Goal: Book appointment/travel/reservation: Book appointment/travel/reservation

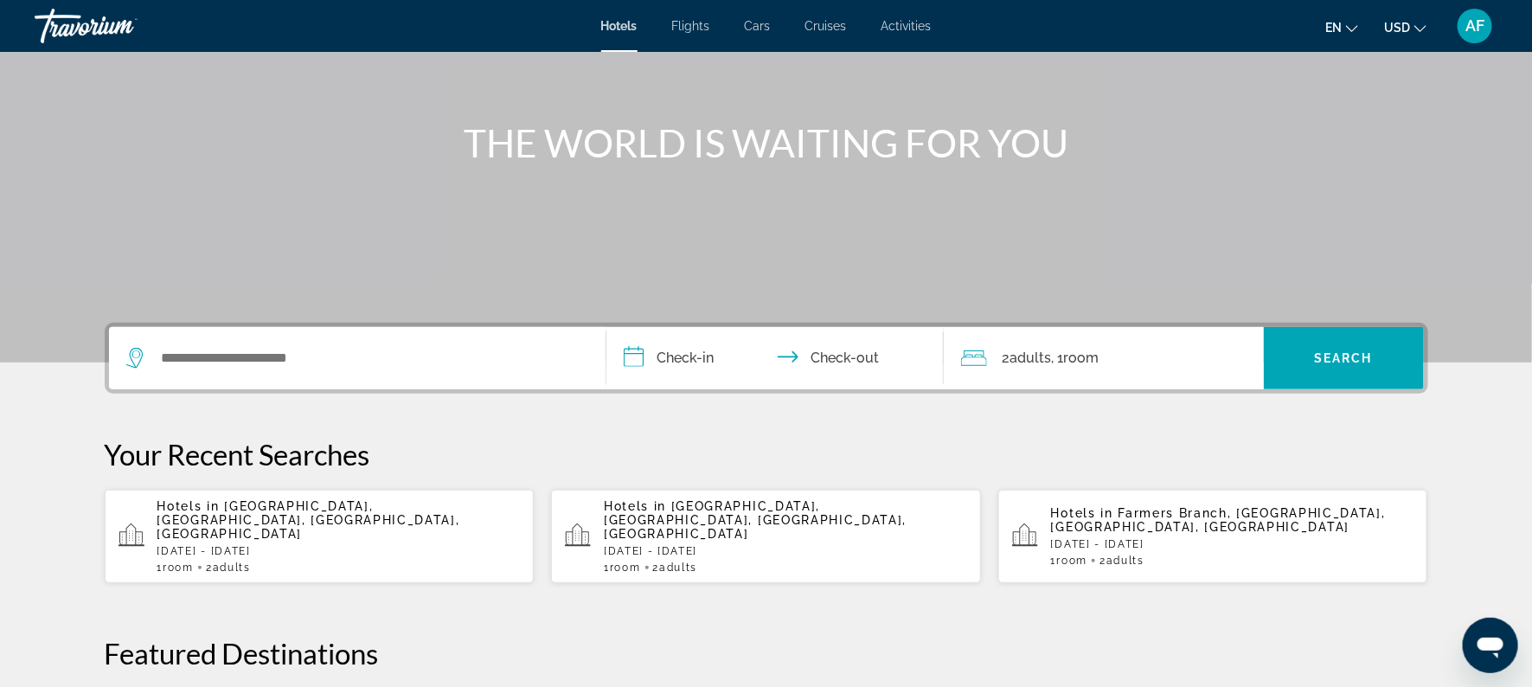
scroll to position [146, 0]
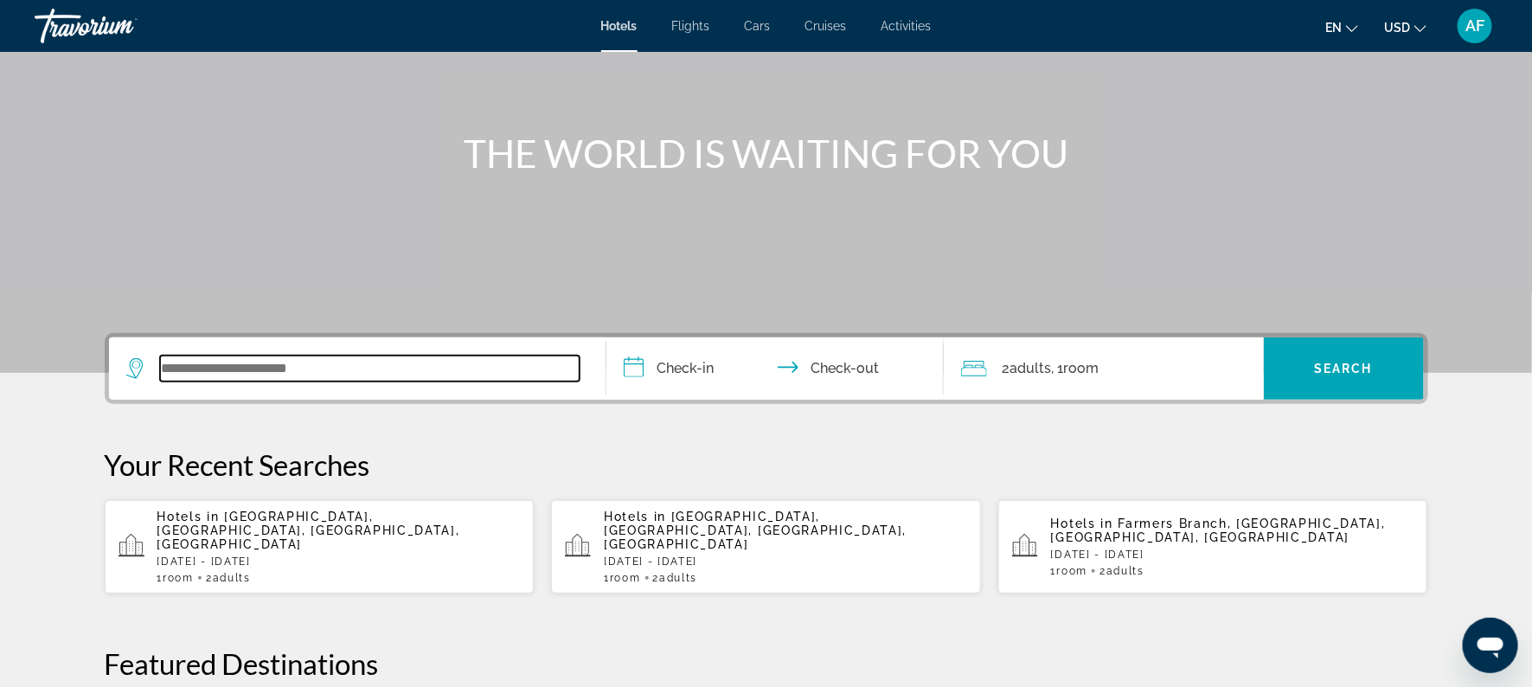
click at [213, 367] on input "Search widget" at bounding box center [369, 368] width 419 height 26
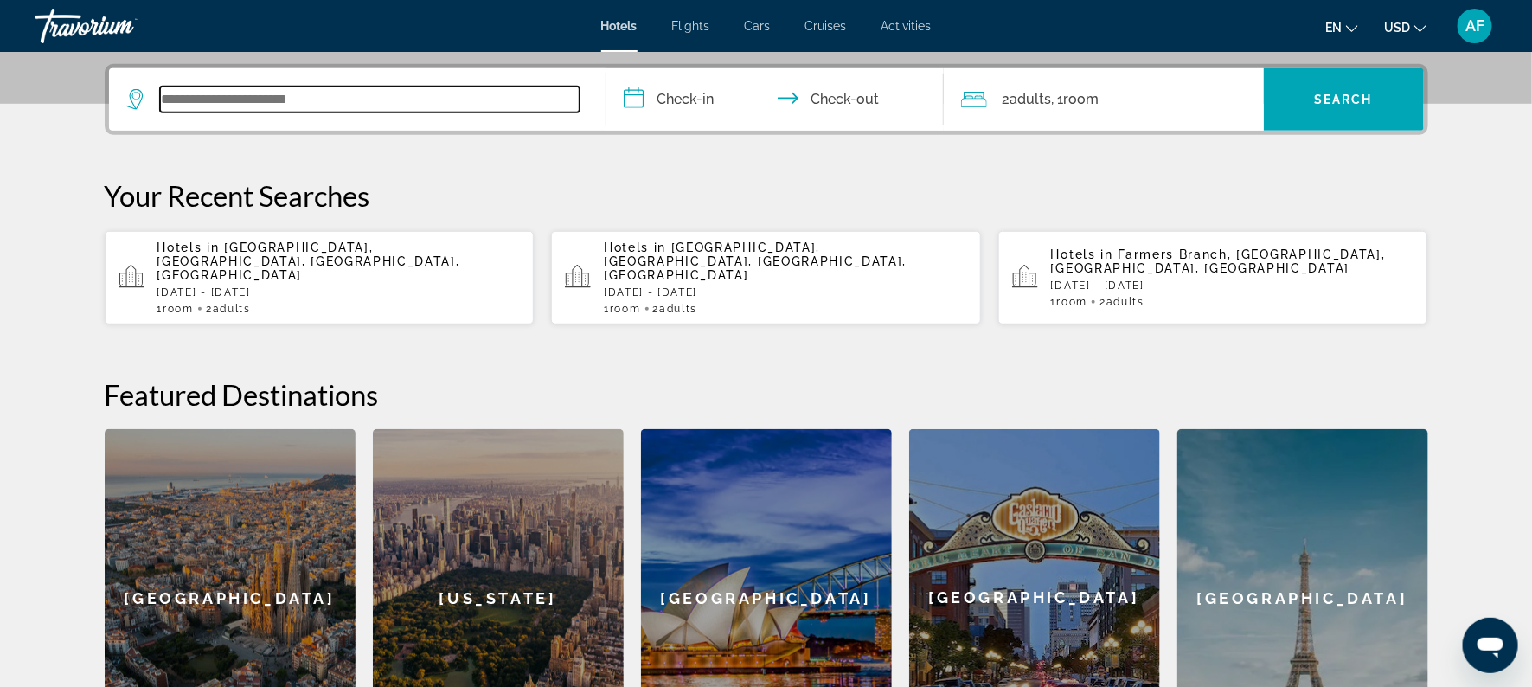
scroll to position [423, 0]
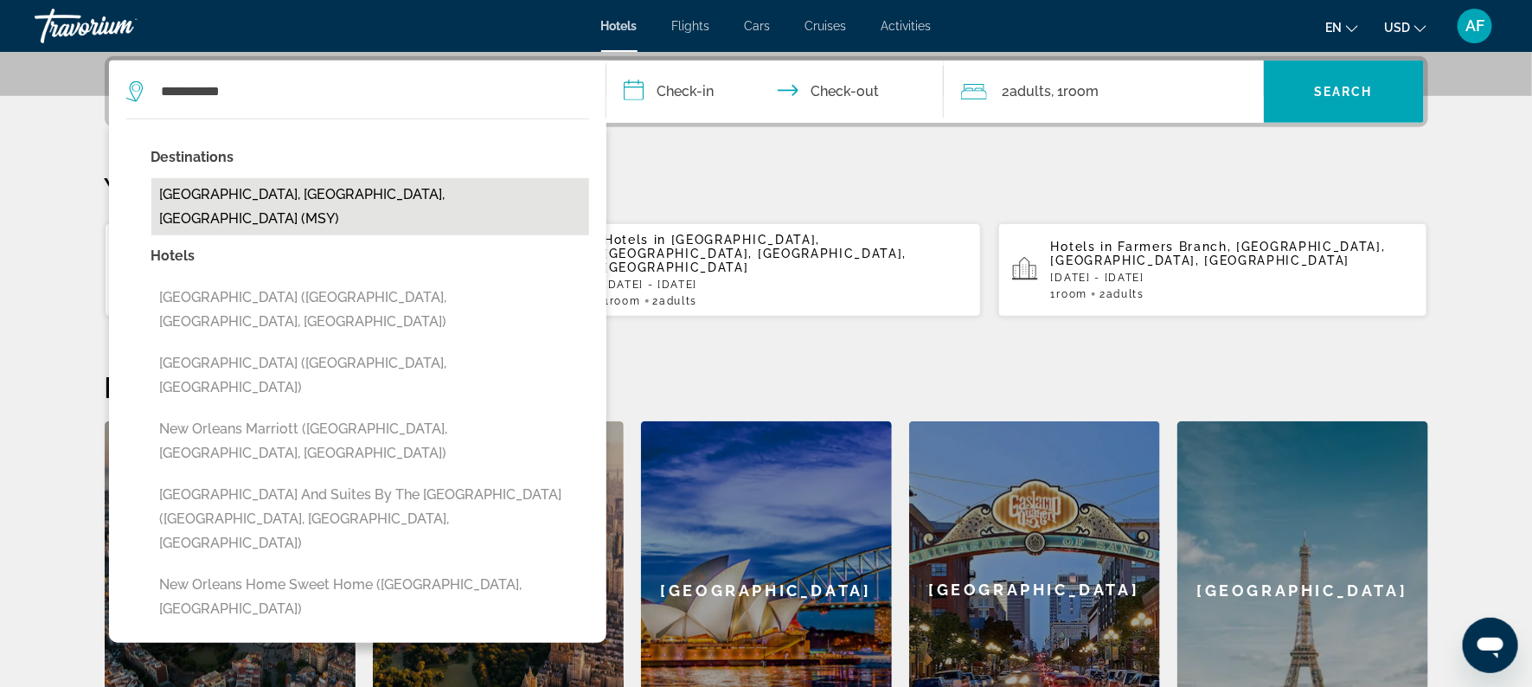
click at [271, 192] on button "[GEOGRAPHIC_DATA], [GEOGRAPHIC_DATA], [GEOGRAPHIC_DATA] (MSY)" at bounding box center [370, 206] width 438 height 57
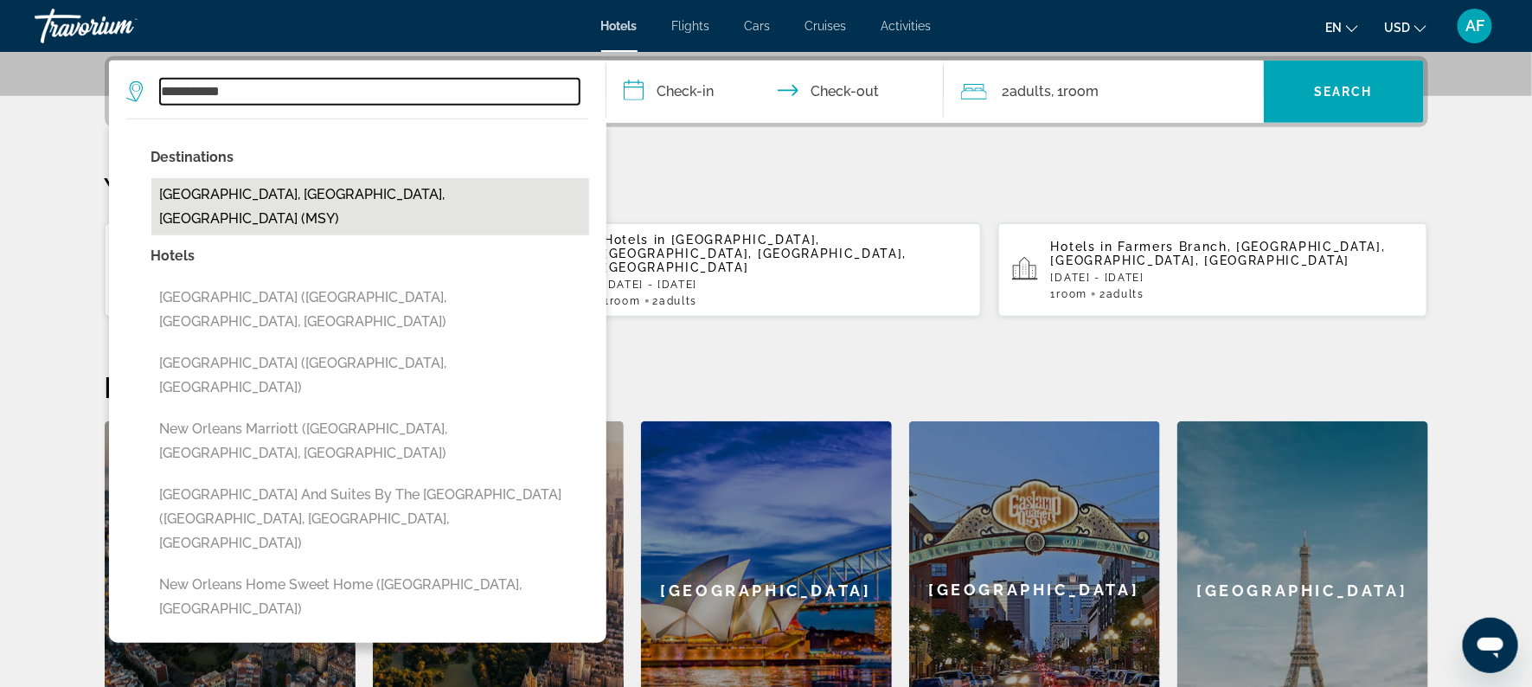
type input "**********"
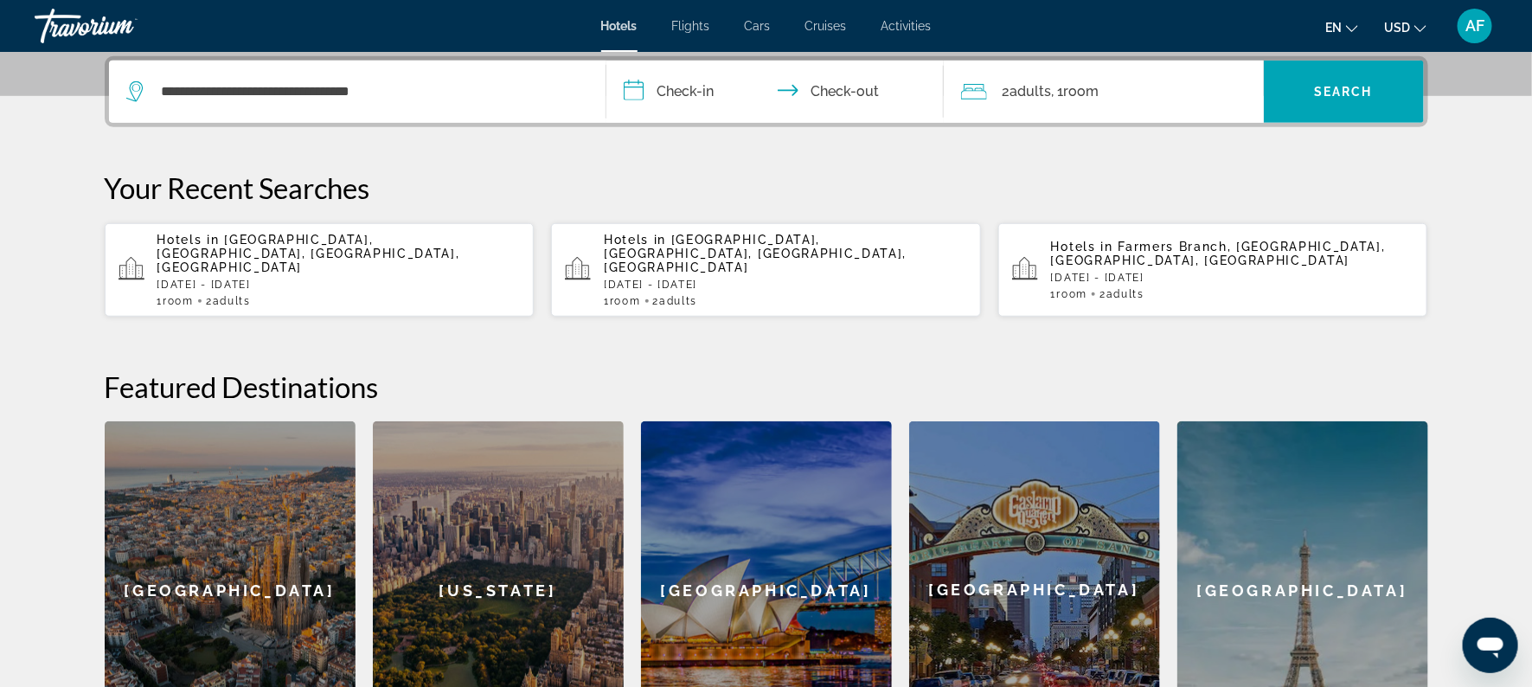
click at [697, 84] on input "**********" at bounding box center [778, 94] width 344 height 67
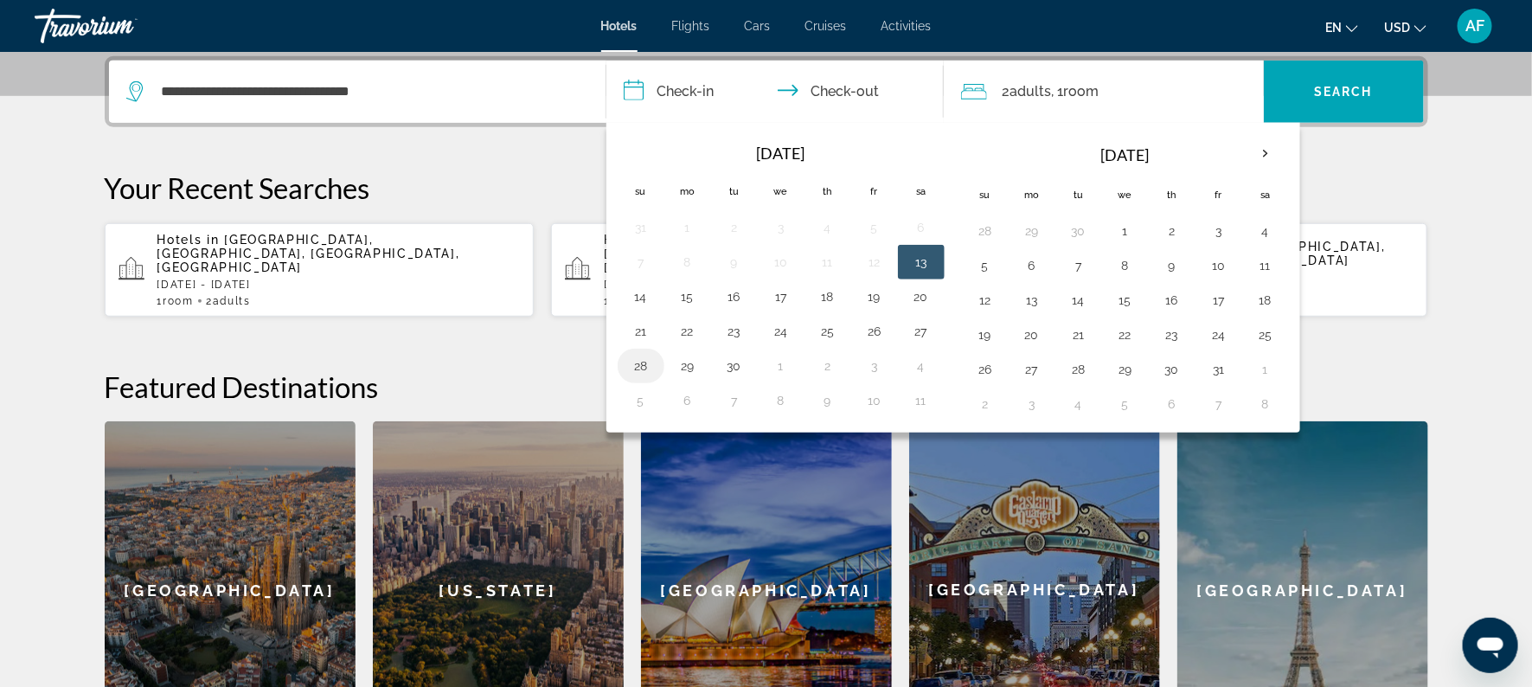
click at [637, 362] on button "28" at bounding box center [641, 366] width 28 height 24
click at [740, 360] on button "30" at bounding box center [734, 366] width 28 height 24
type input "**********"
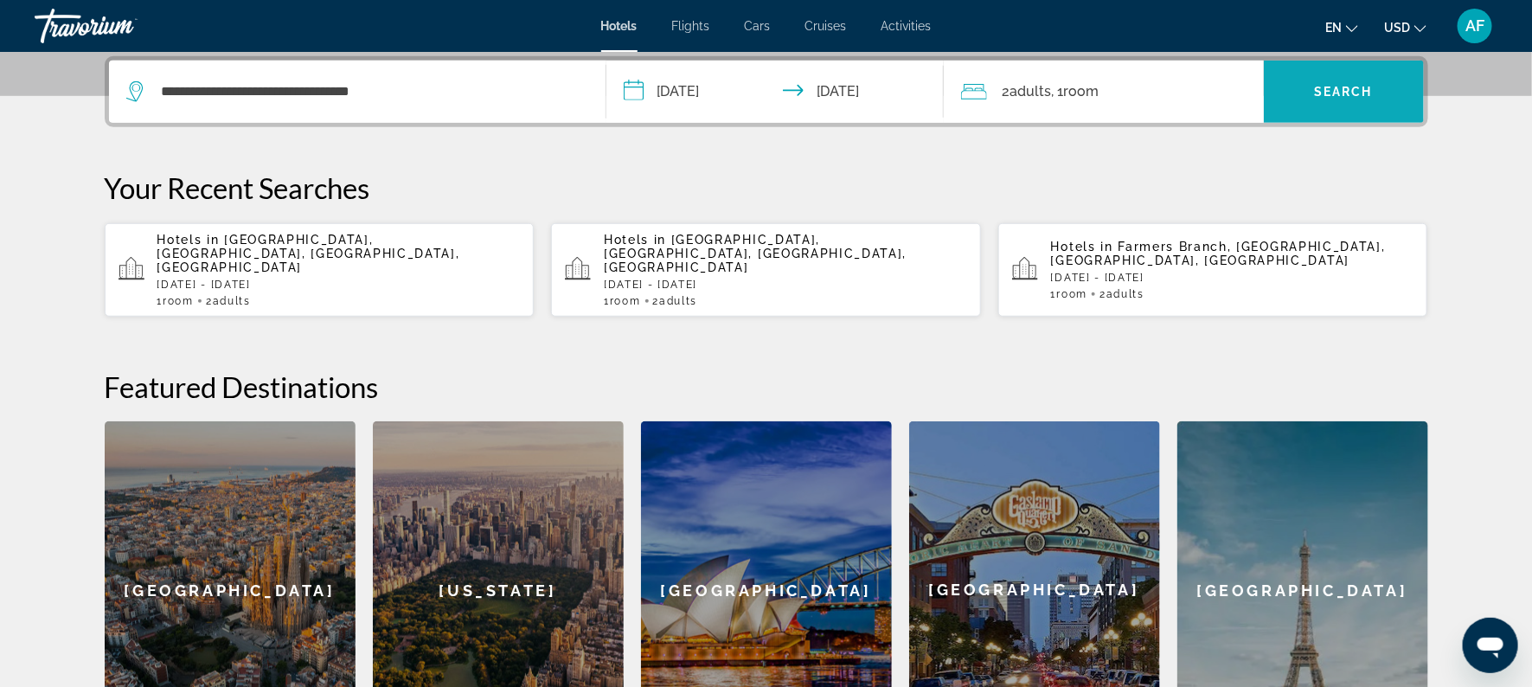
click at [1342, 94] on span "Search" at bounding box center [1343, 92] width 59 height 14
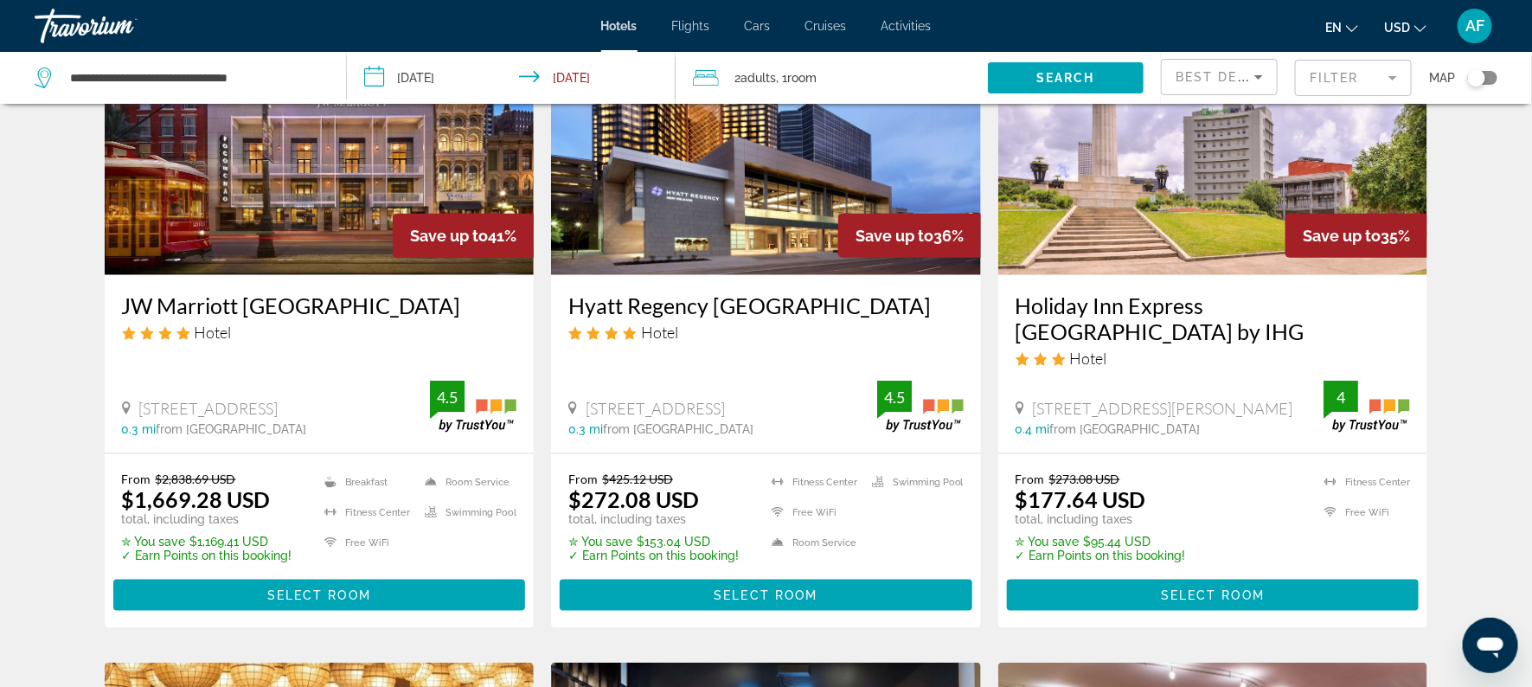
scroll to position [833, 0]
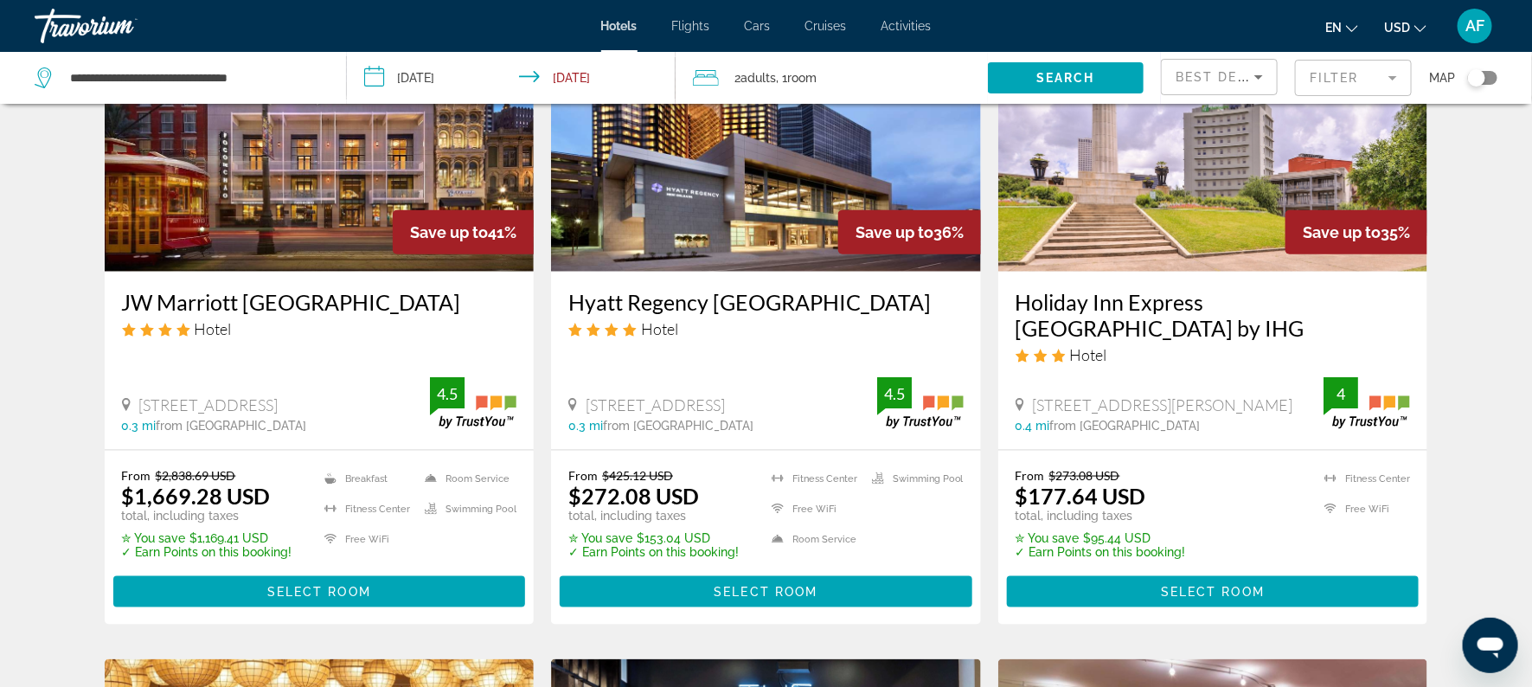
click at [1068, 310] on h3 "Holiday Inn Express [GEOGRAPHIC_DATA] by IHG" at bounding box center [1212, 315] width 395 height 52
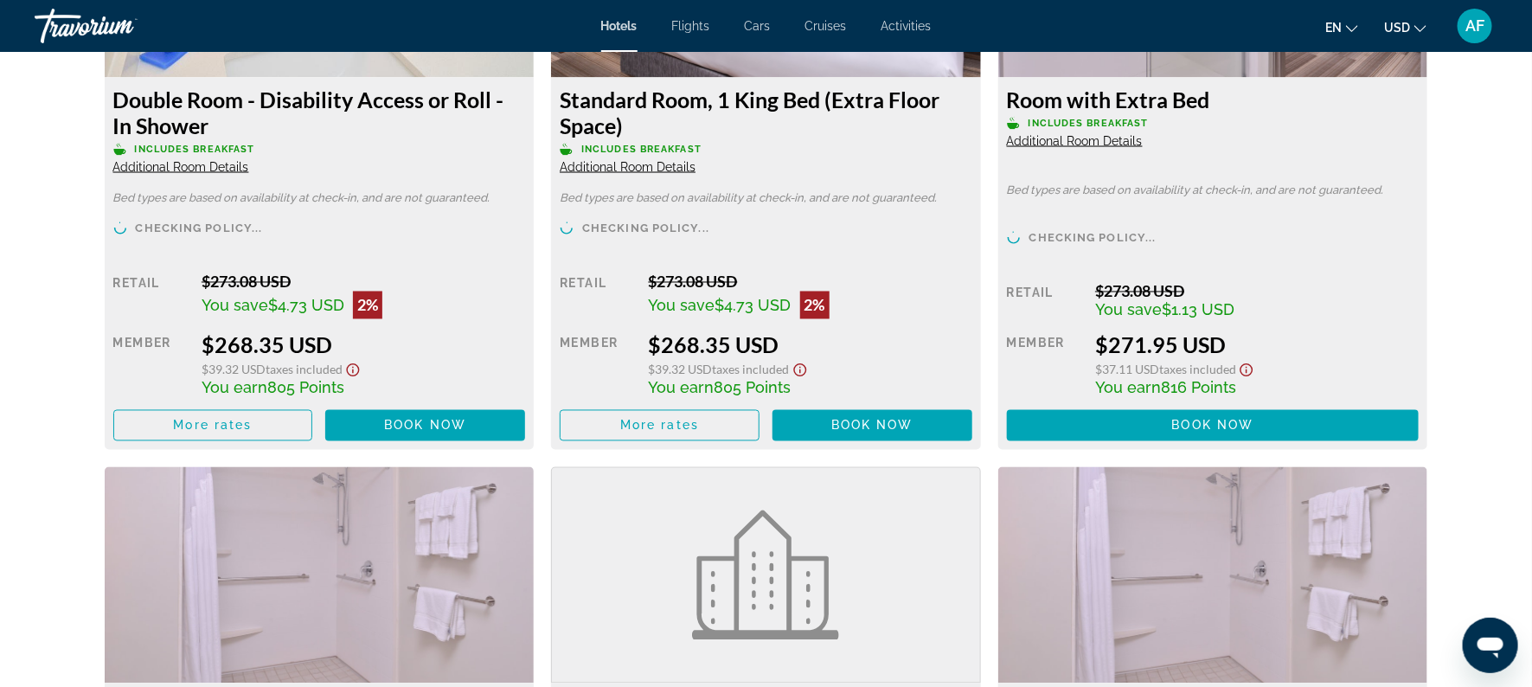
scroll to position [4349, 0]
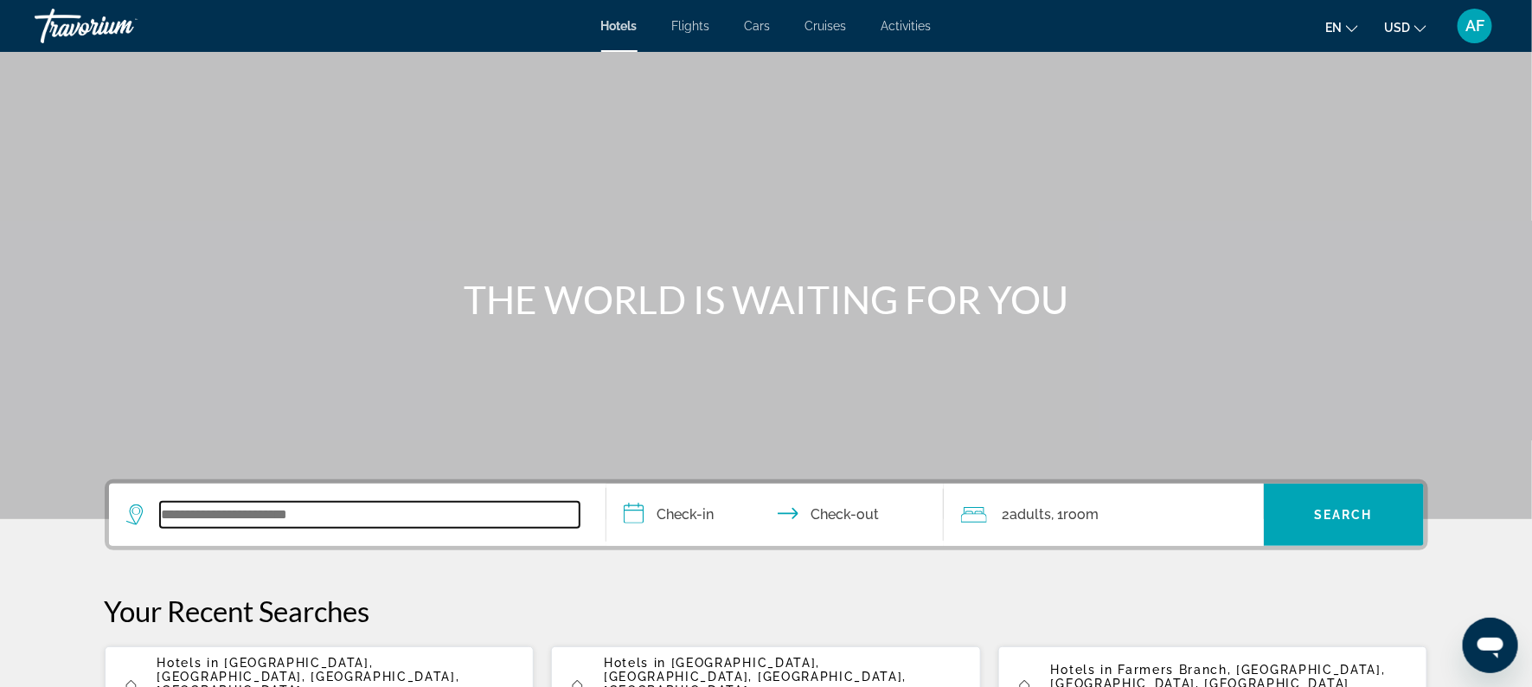
click at [343, 515] on input "Search widget" at bounding box center [369, 515] width 419 height 26
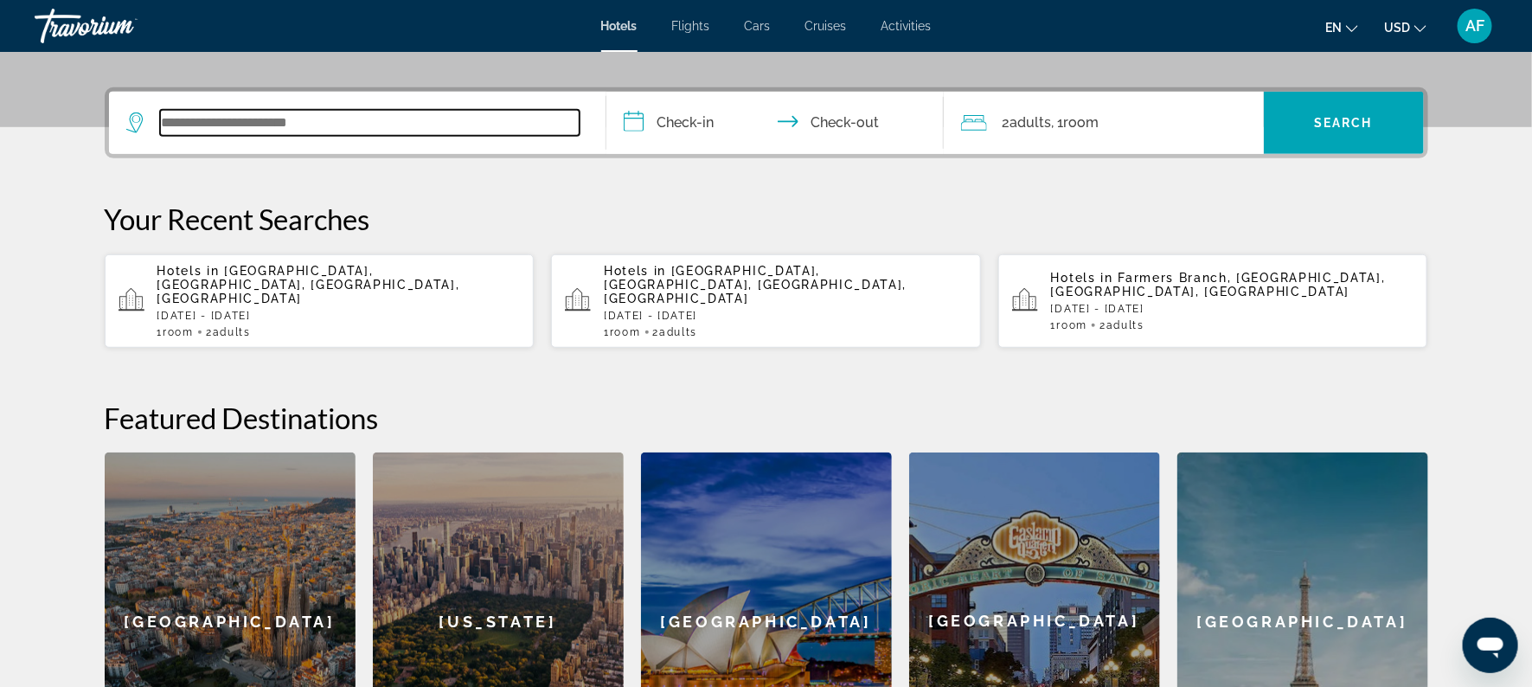
scroll to position [423, 0]
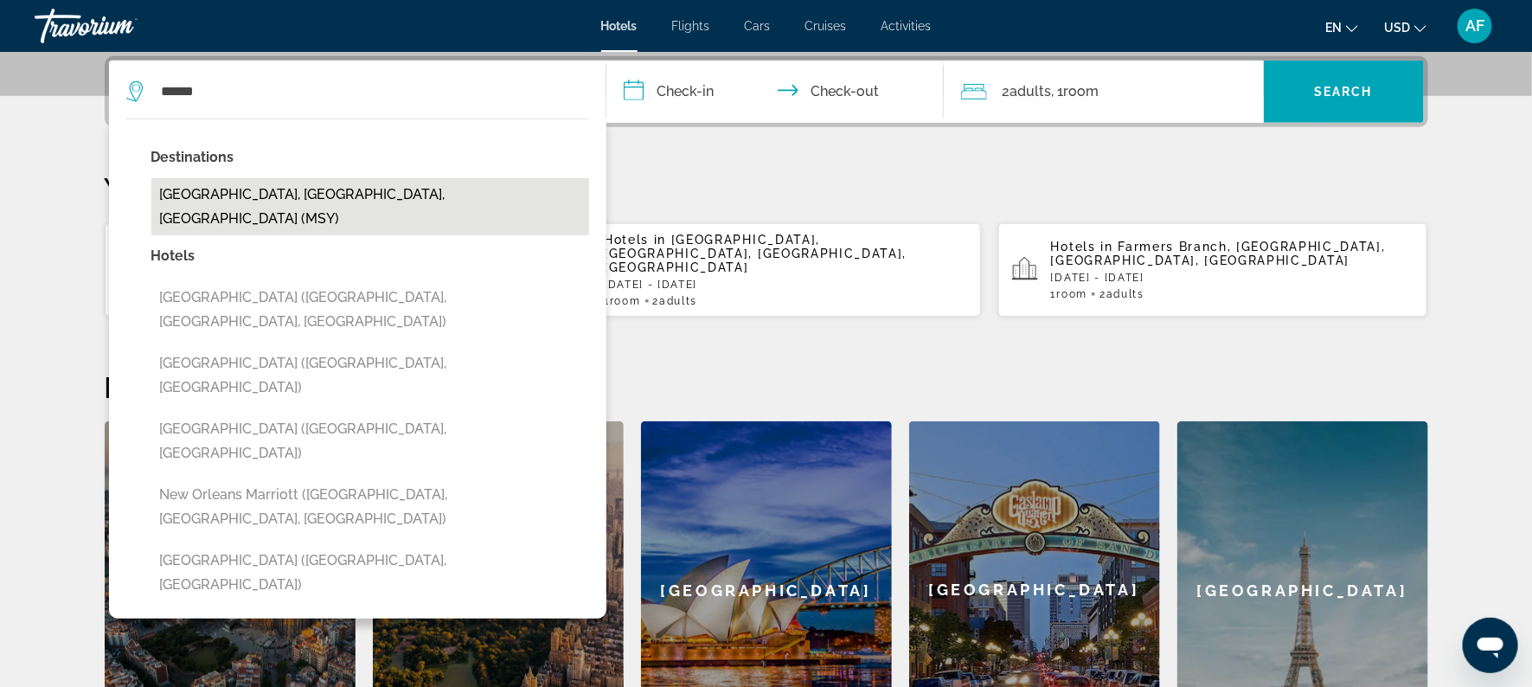
click at [358, 198] on button "[GEOGRAPHIC_DATA], [GEOGRAPHIC_DATA], [GEOGRAPHIC_DATA] (MSY)" at bounding box center [370, 206] width 438 height 57
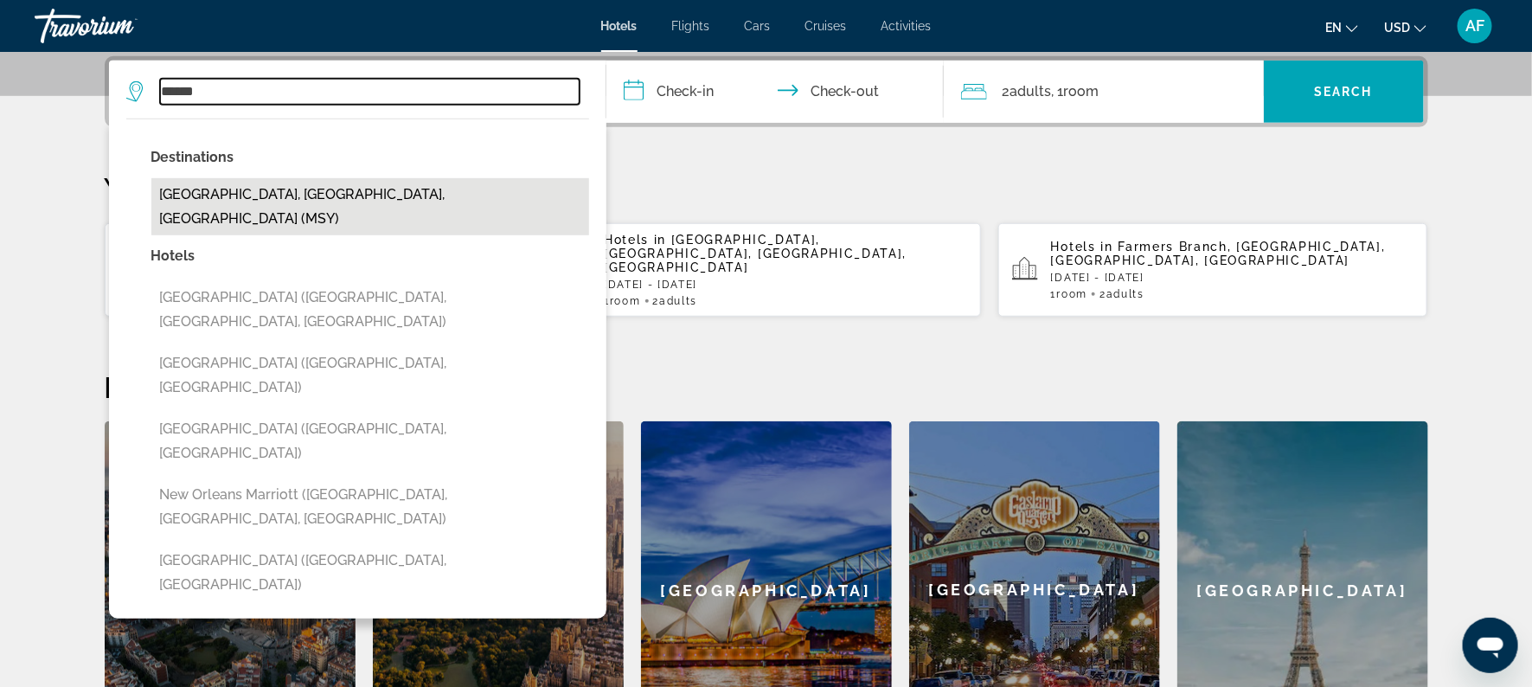
type input "**********"
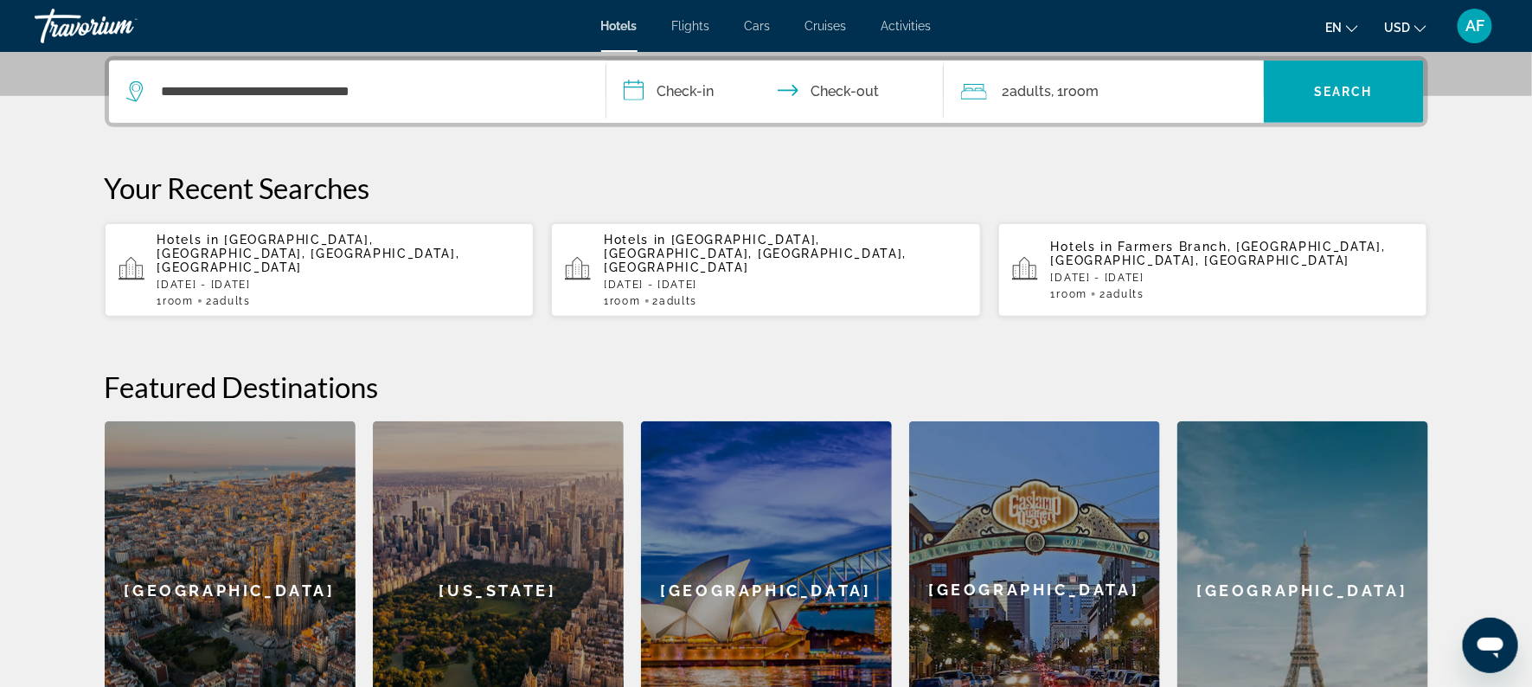
click at [703, 86] on input "**********" at bounding box center [778, 94] width 344 height 67
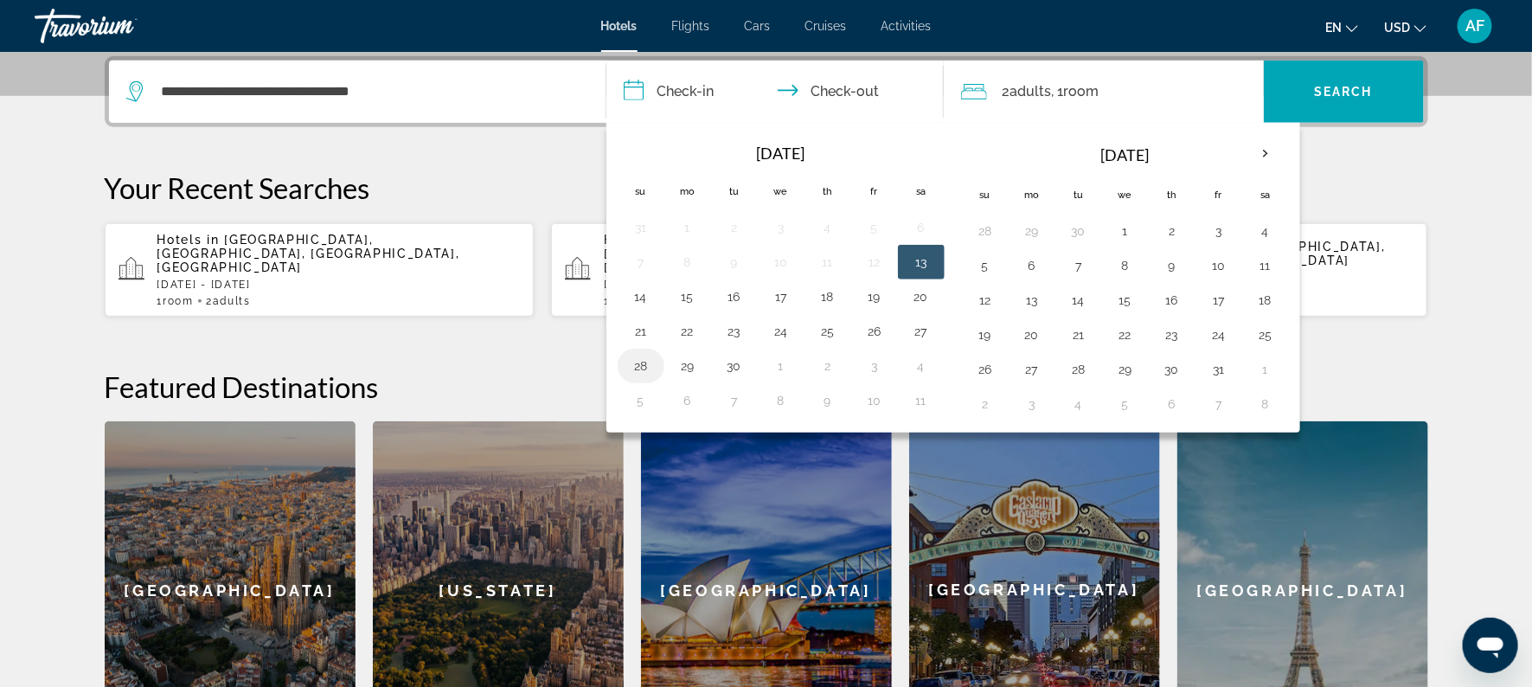
click at [642, 360] on button "28" at bounding box center [641, 366] width 28 height 24
click at [735, 365] on button "30" at bounding box center [734, 366] width 28 height 24
type input "**********"
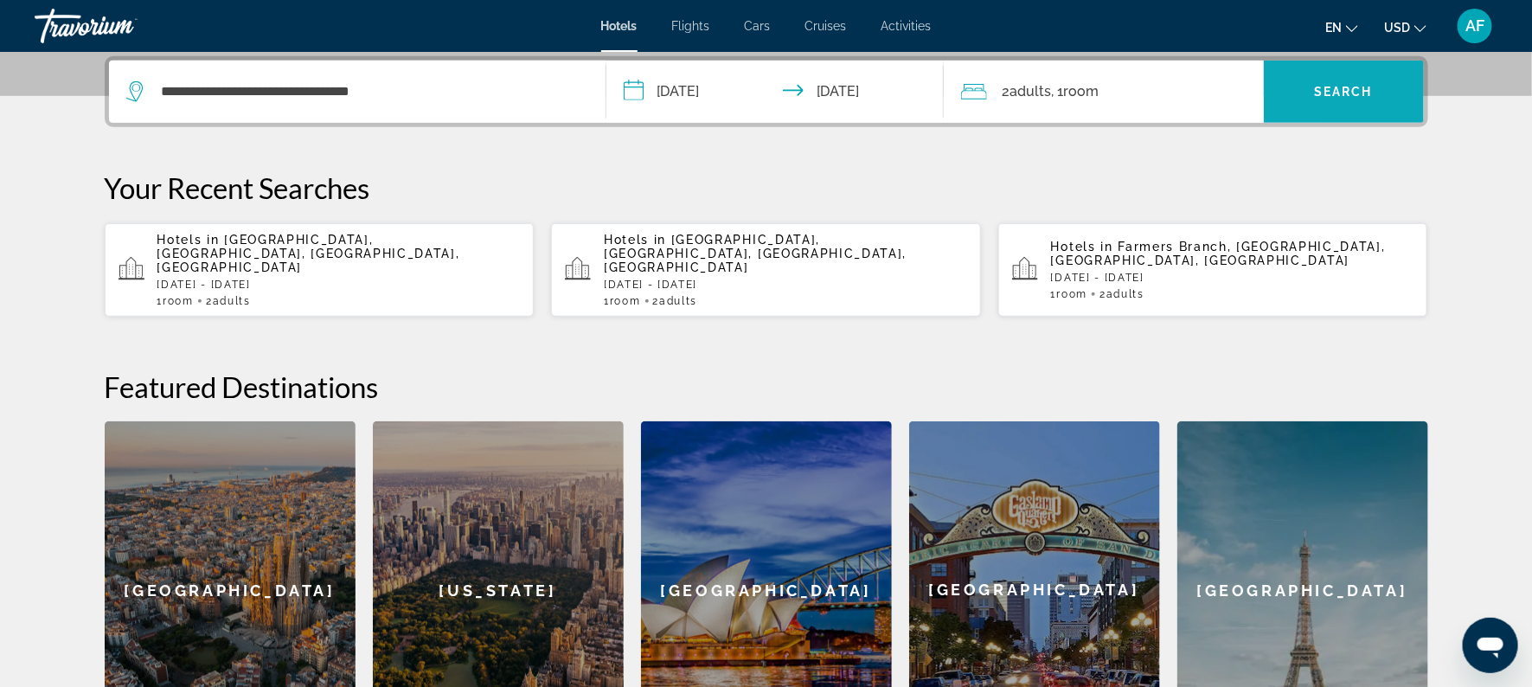
click at [1337, 73] on span "Search widget" at bounding box center [1344, 92] width 160 height 42
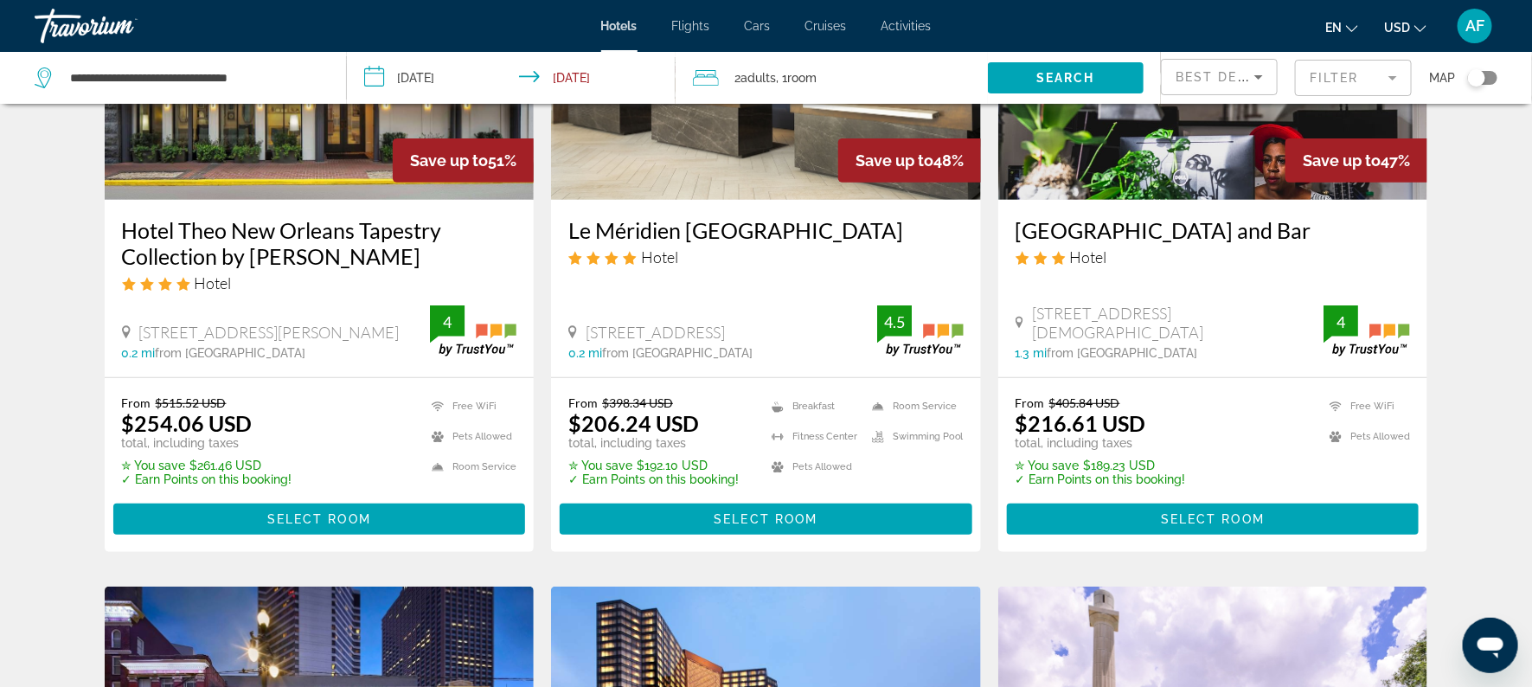
scroll to position [245, 0]
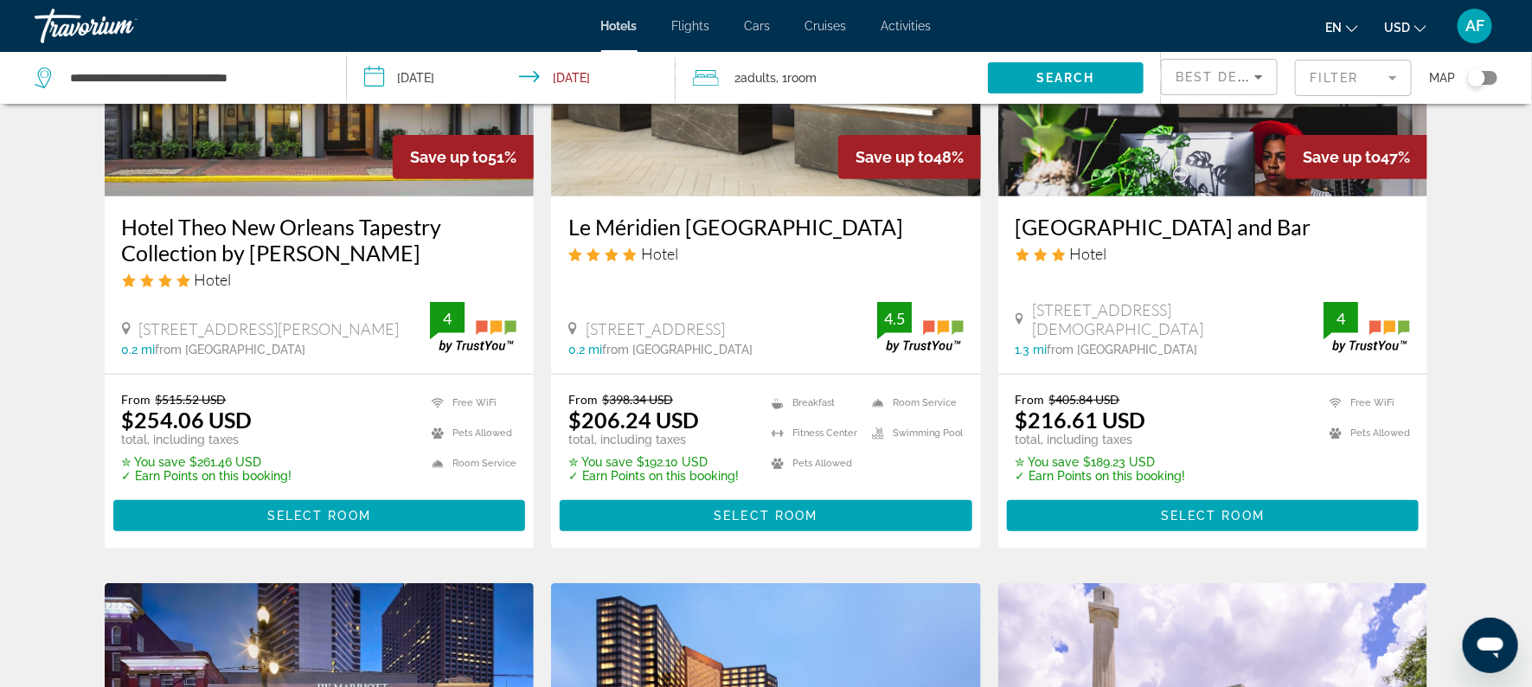
click at [641, 220] on h3 "Le Méridien [GEOGRAPHIC_DATA]" at bounding box center [765, 227] width 395 height 26
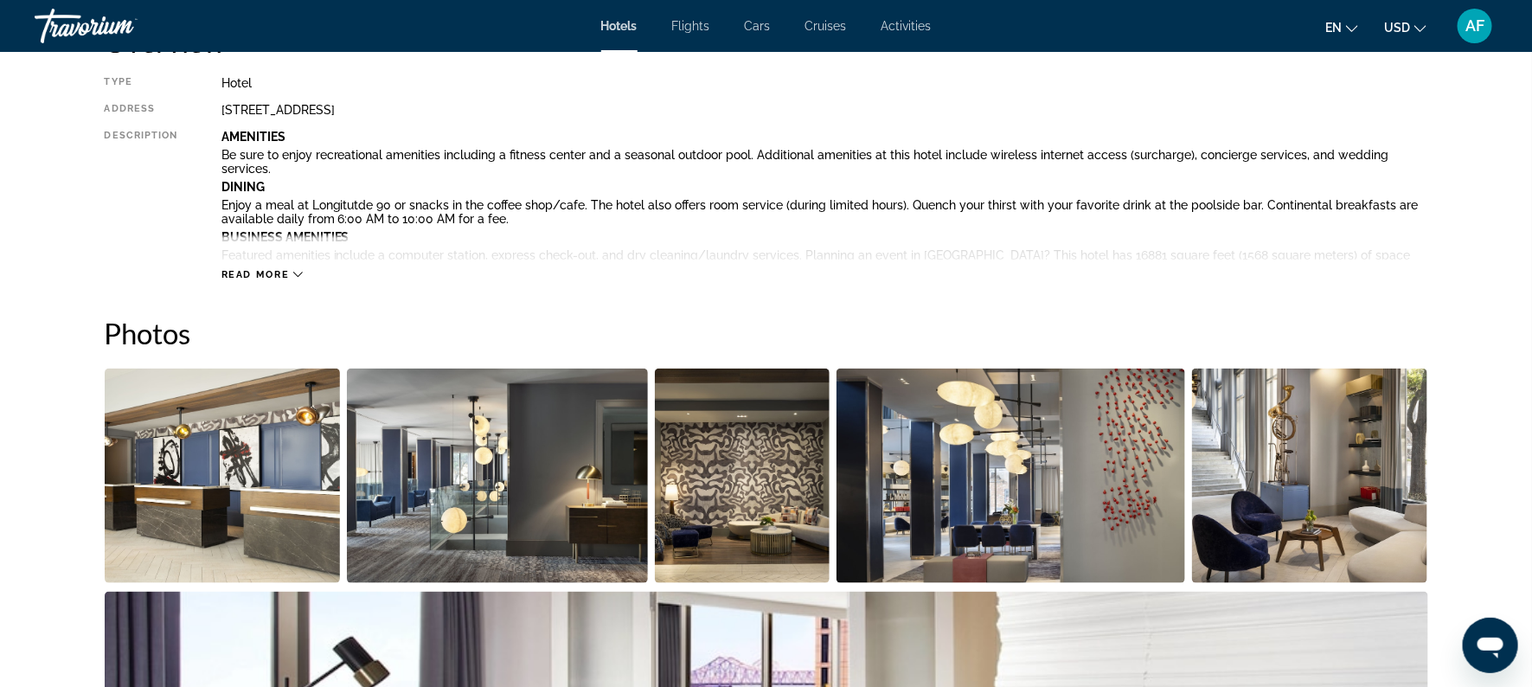
scroll to position [643, 0]
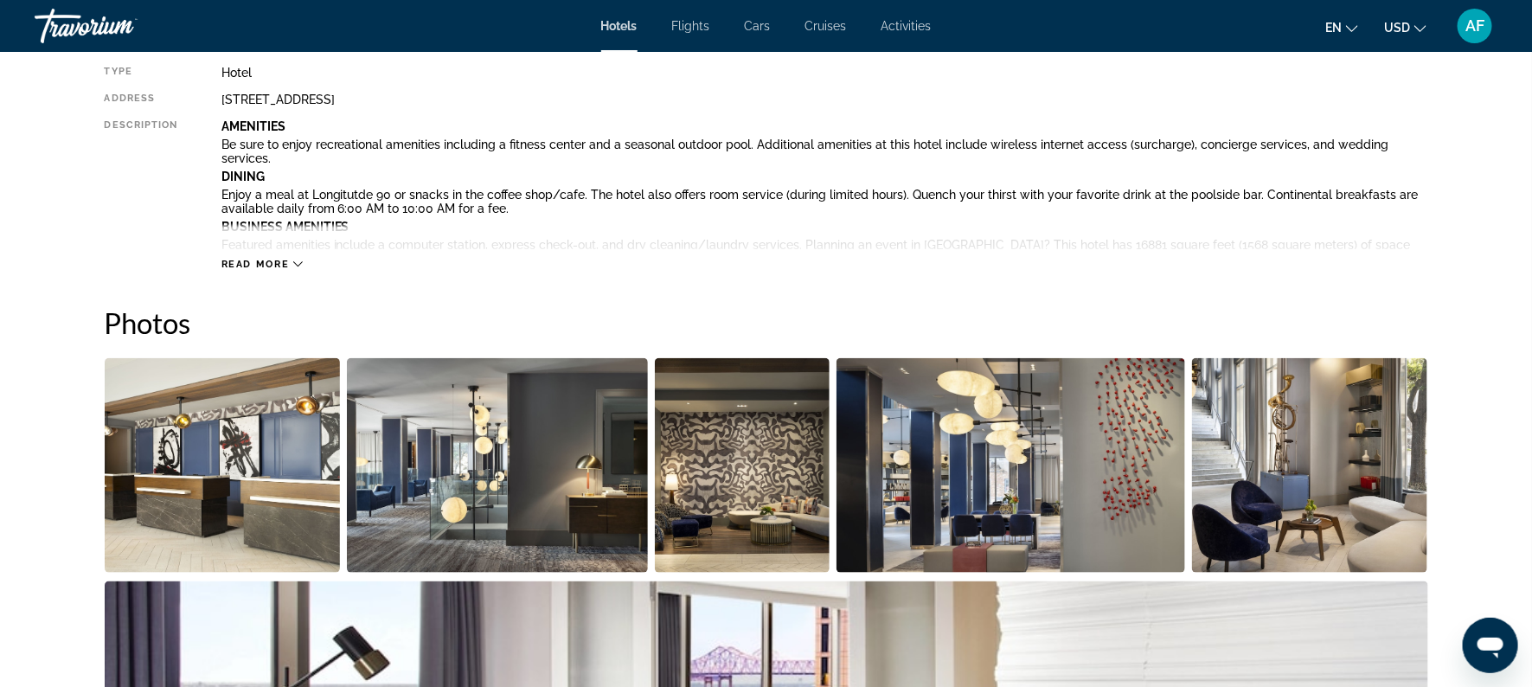
click at [285, 266] on span "Read more" at bounding box center [255, 264] width 68 height 11
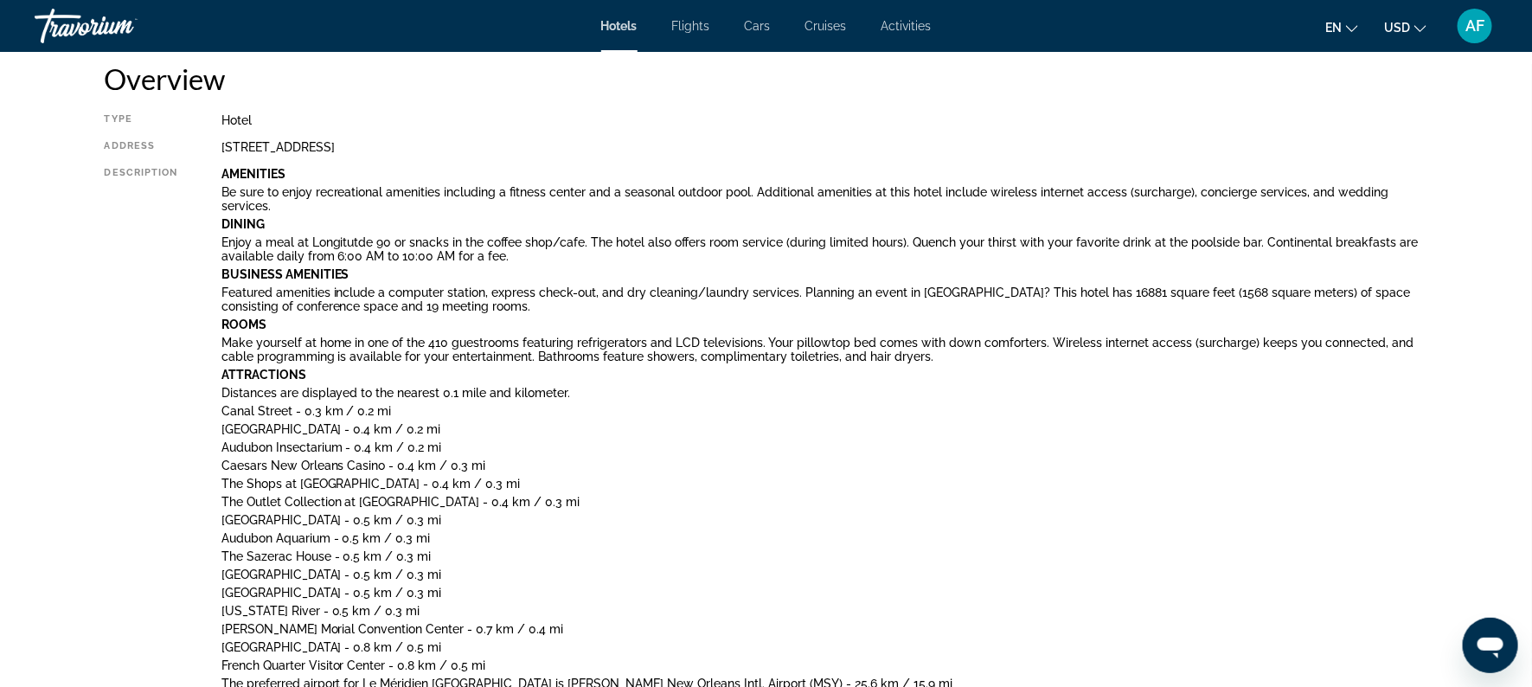
scroll to position [0, 0]
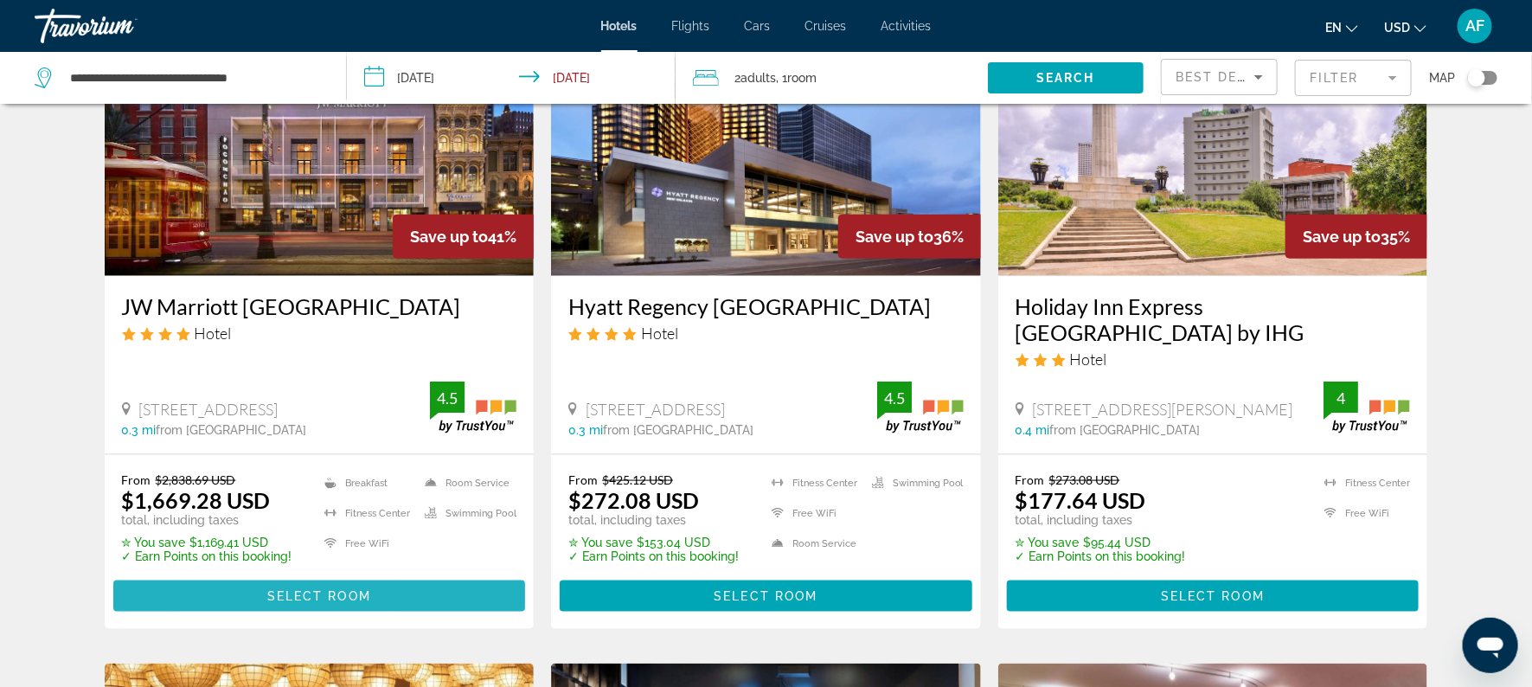
click at [132, 615] on span "Main content" at bounding box center [319, 596] width 413 height 42
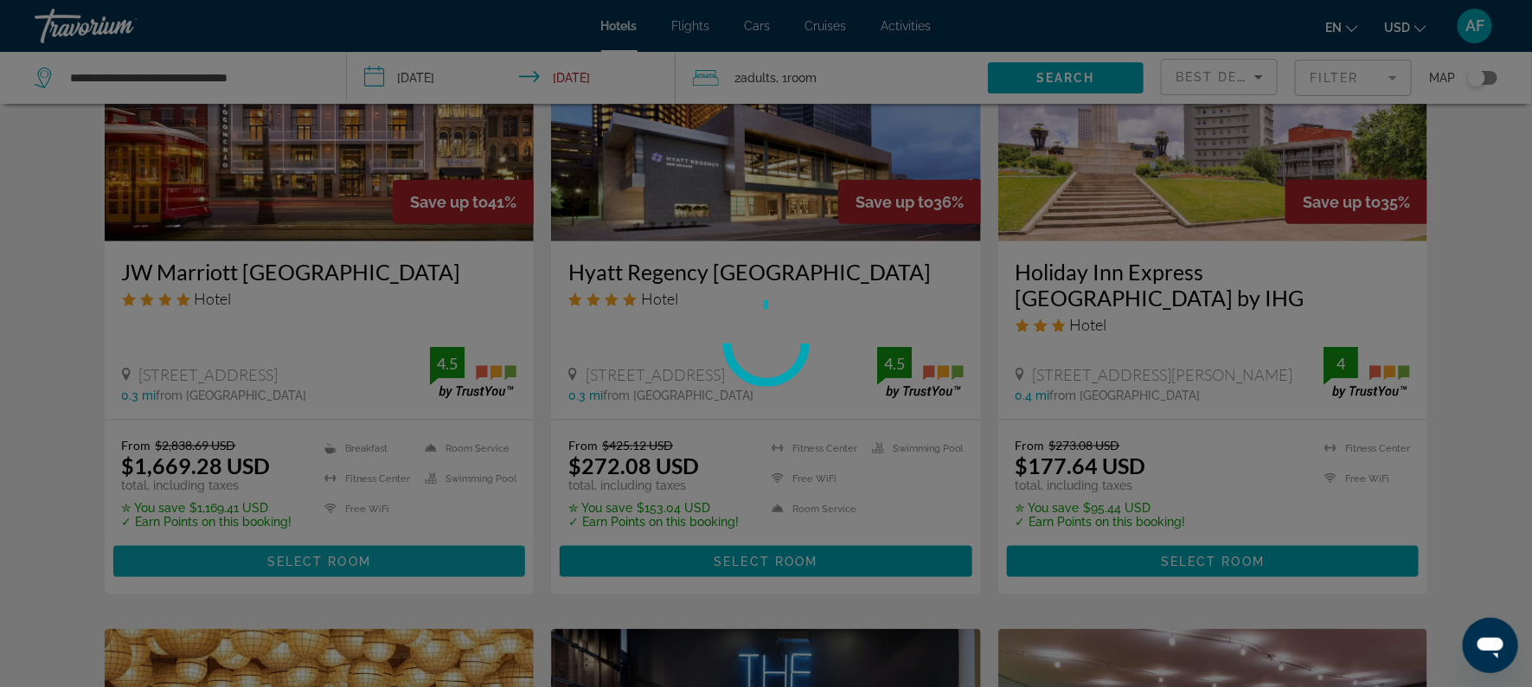
scroll to position [870, 0]
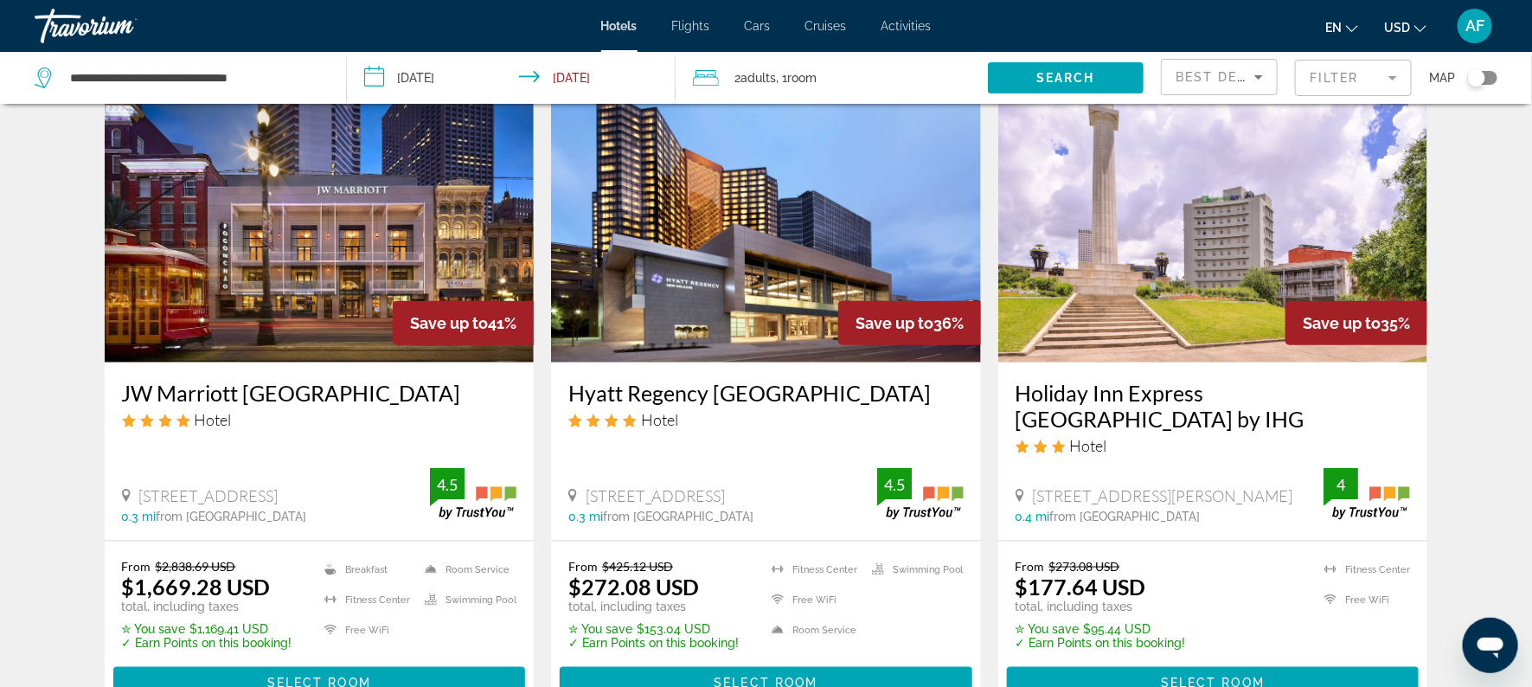
scroll to position [757, 0]
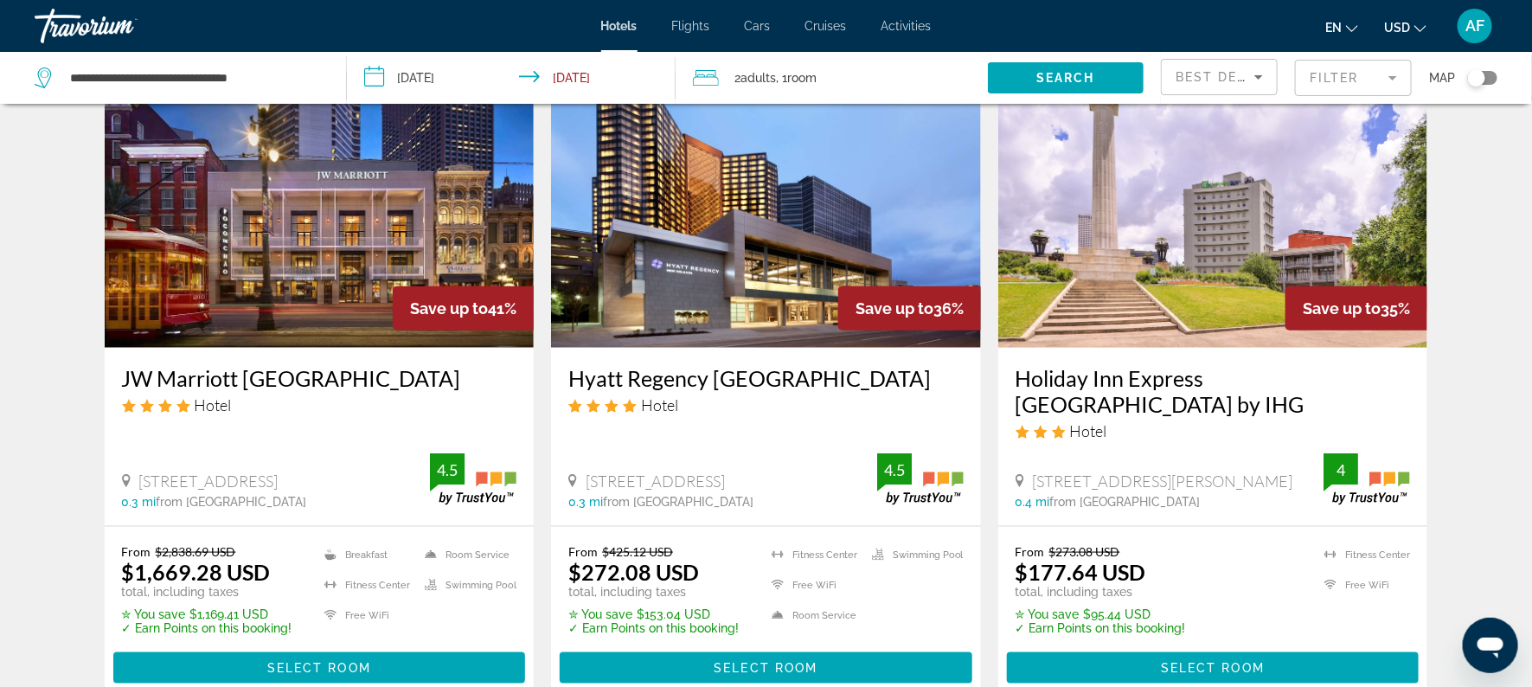
click at [1150, 381] on h3 "Holiday Inn Express [GEOGRAPHIC_DATA] by IHG" at bounding box center [1212, 391] width 395 height 52
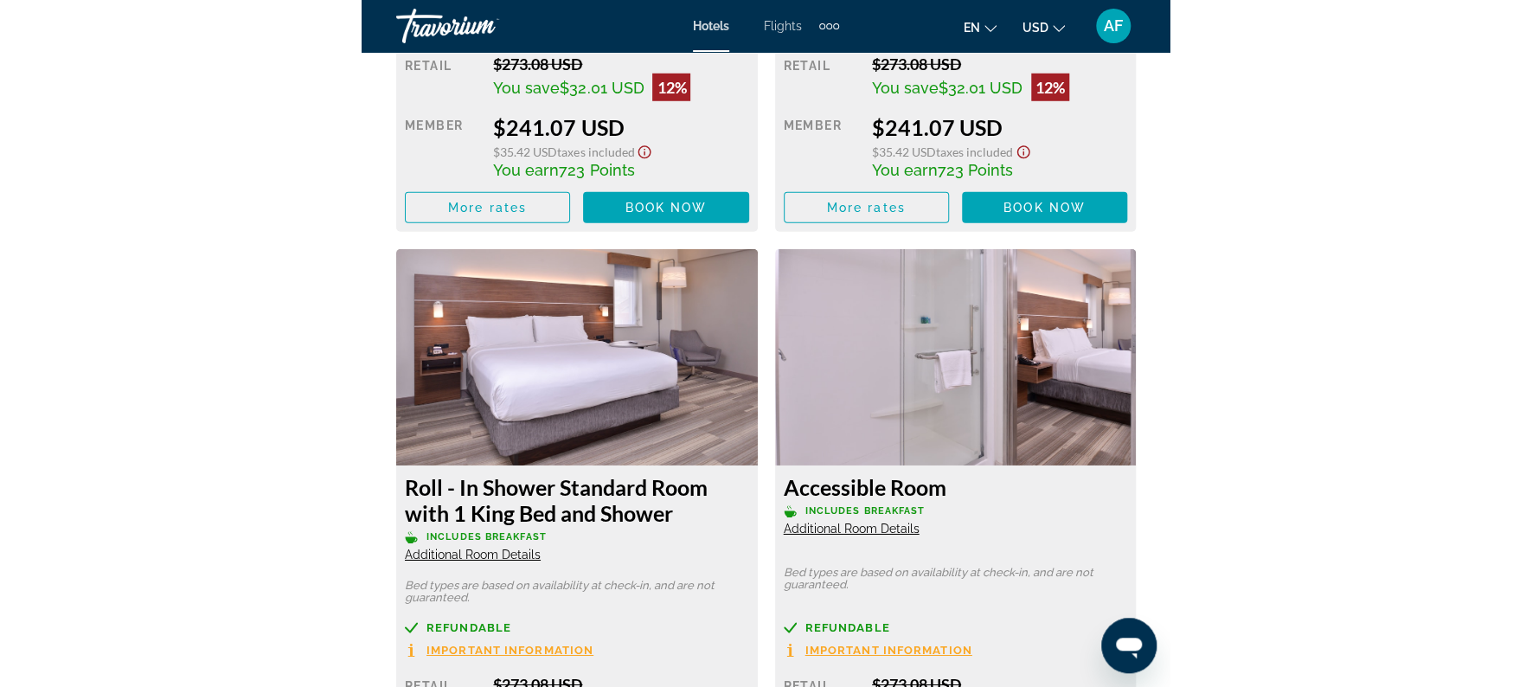
scroll to position [4040, 0]
